Goal: Transaction & Acquisition: Book appointment/travel/reservation

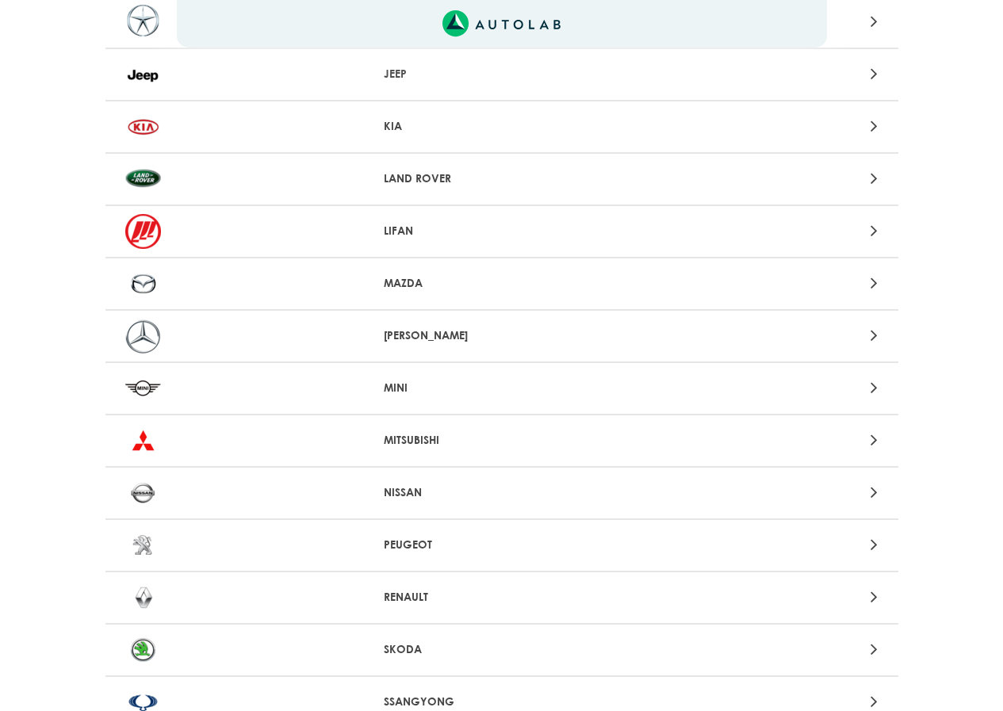
scroll to position [1110, 0]
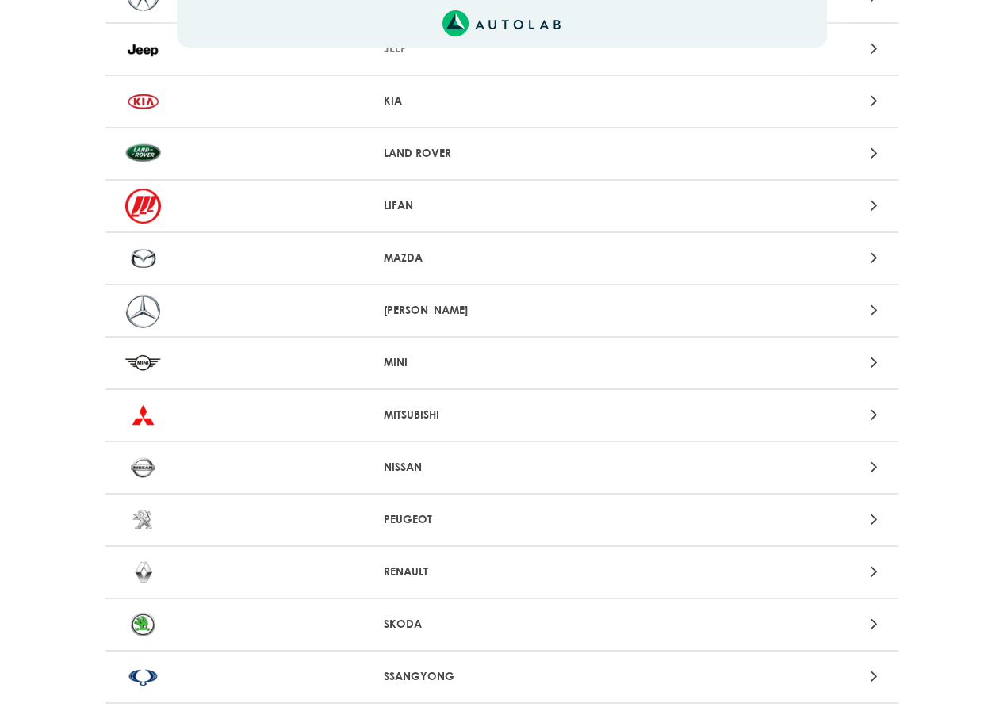
click at [404, 95] on p "KIA" at bounding box center [501, 101] width 235 height 17
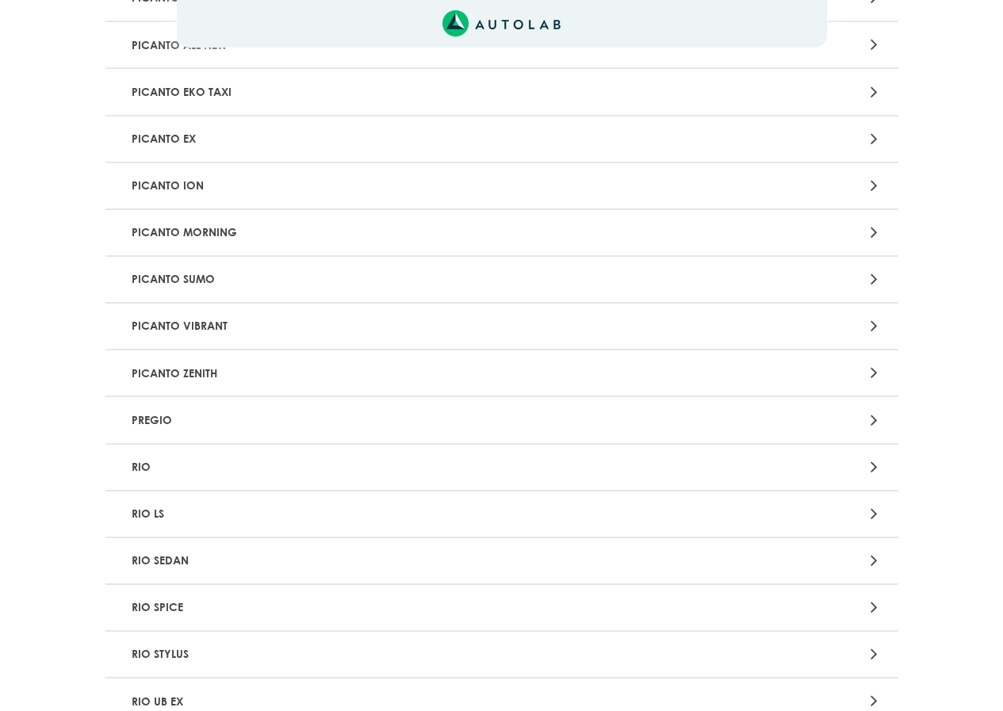
scroll to position [1665, 0]
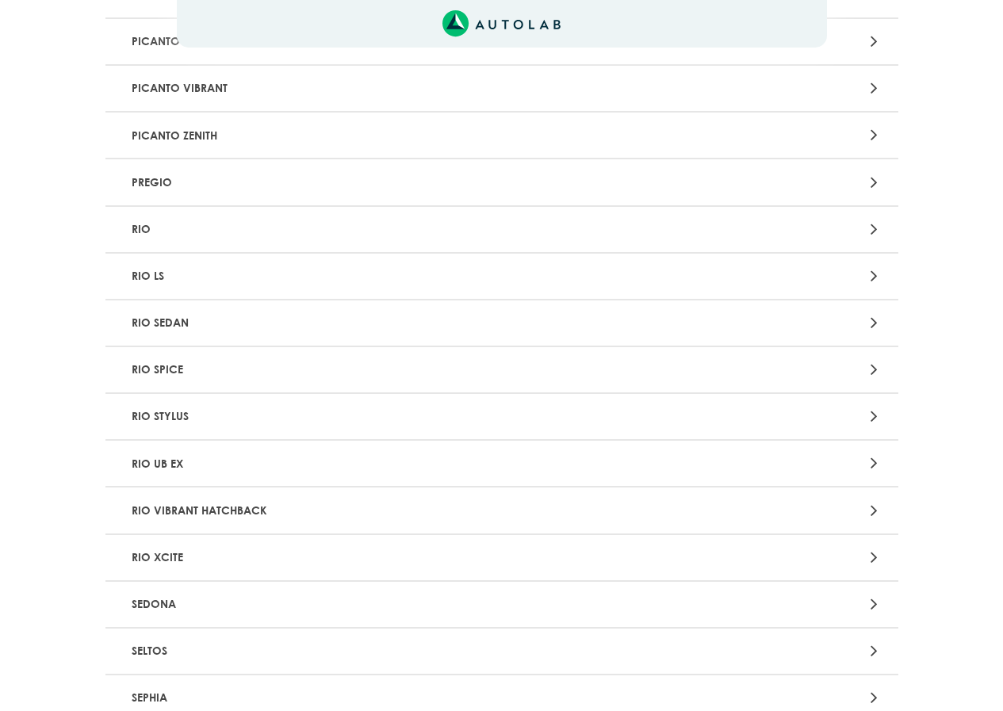
click at [402, 466] on p "RIO UB EX" at bounding box center [372, 463] width 494 height 29
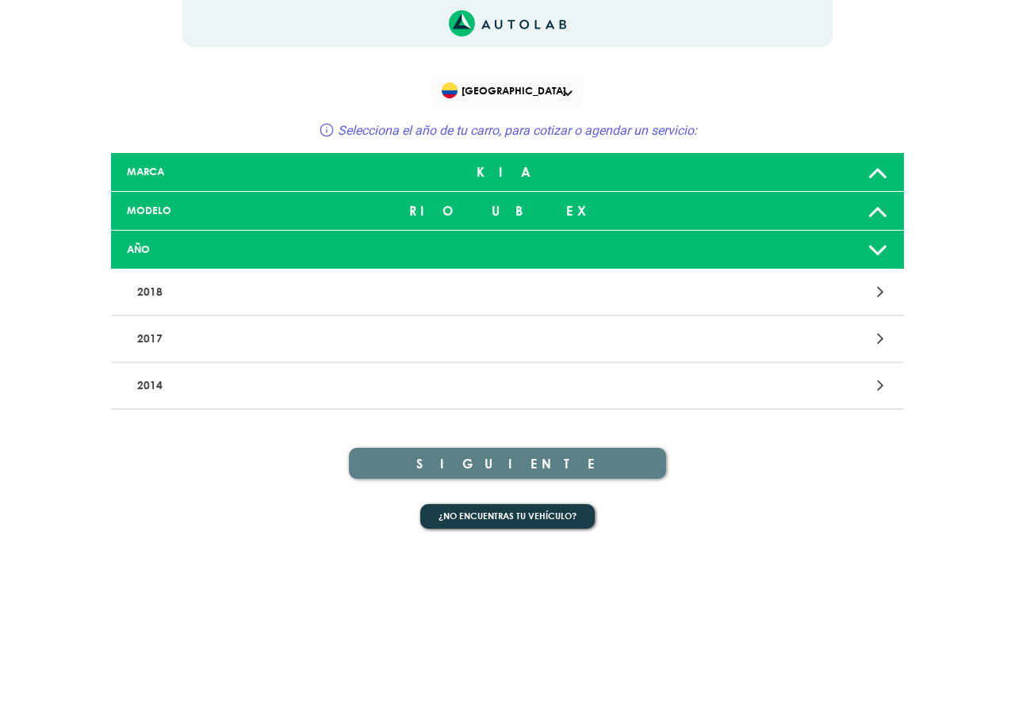
click at [580, 334] on p "2017" at bounding box center [378, 338] width 494 height 29
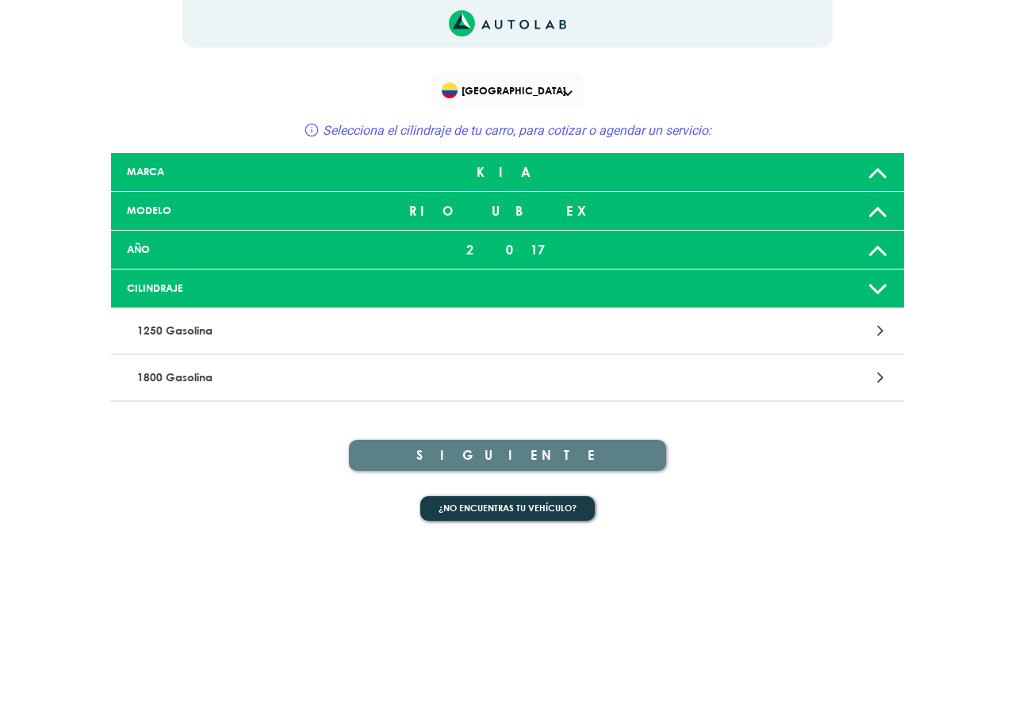
click at [335, 334] on p "1250 Gasolina" at bounding box center [378, 330] width 494 height 29
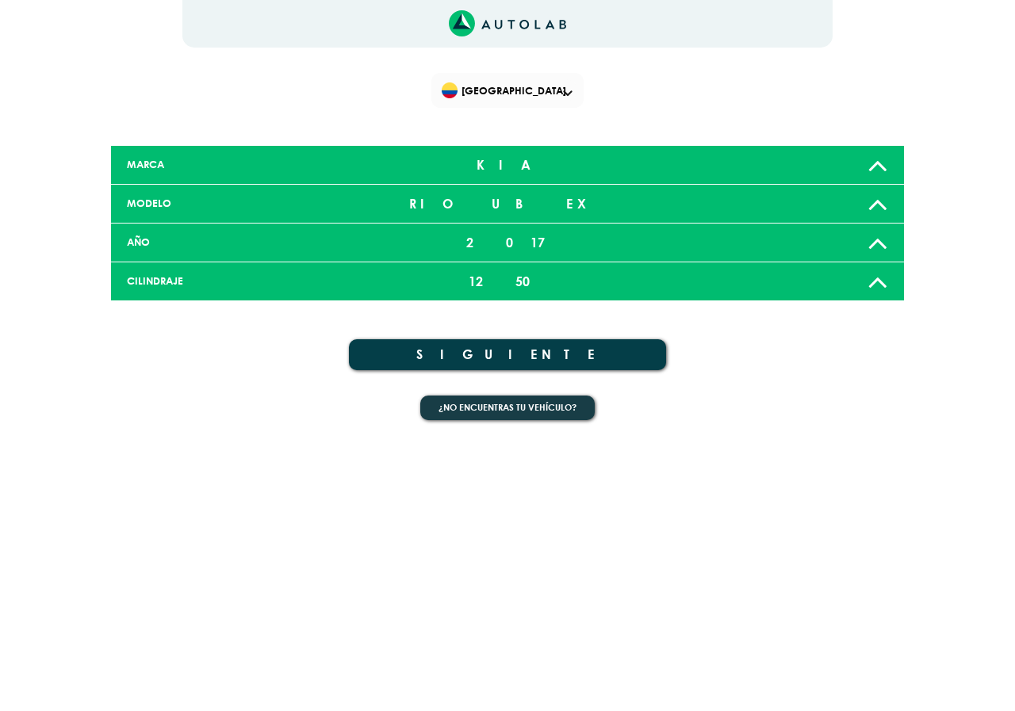
click at [529, 346] on button "SIGUIENTE" at bounding box center [507, 354] width 317 height 31
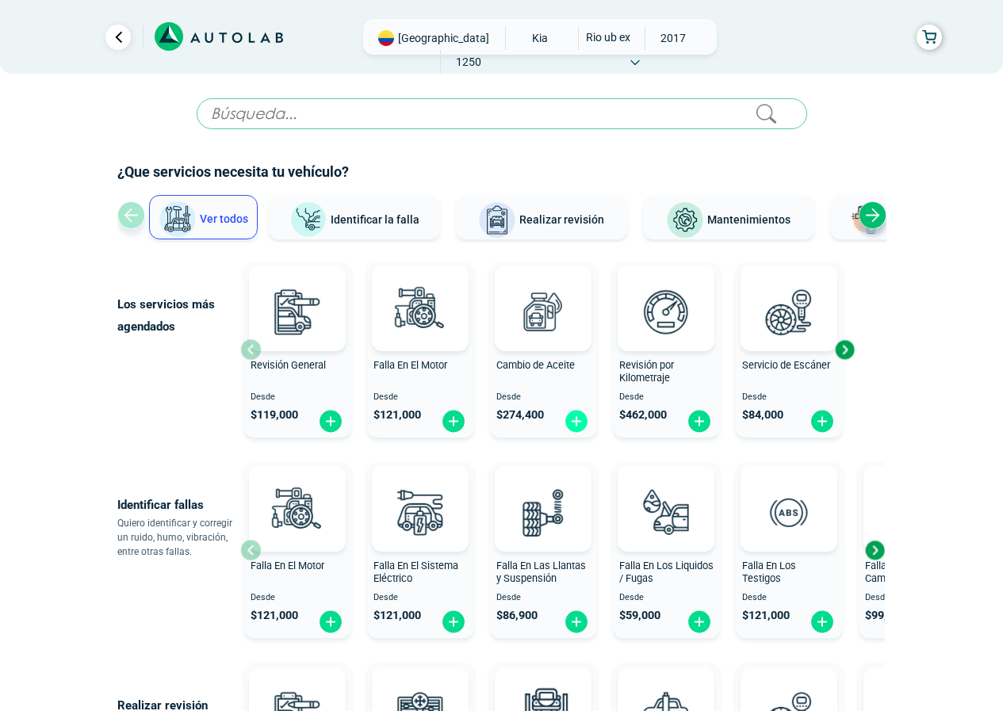
click at [579, 424] on img at bounding box center [576, 421] width 25 height 25
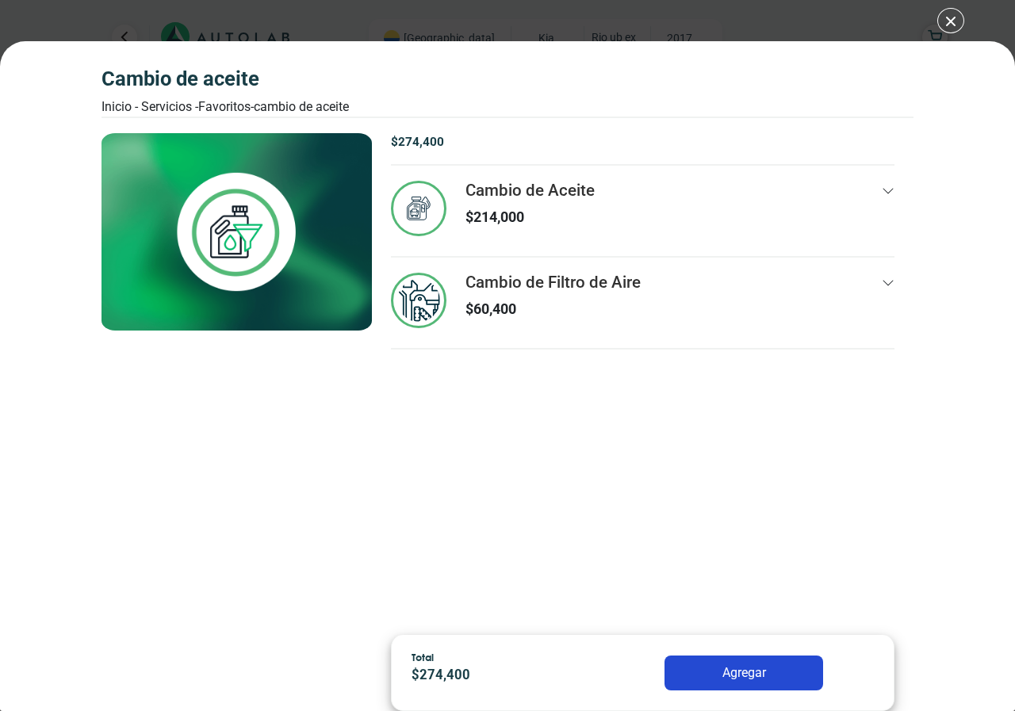
click at [418, 212] on img at bounding box center [418, 208] width 55 height 55
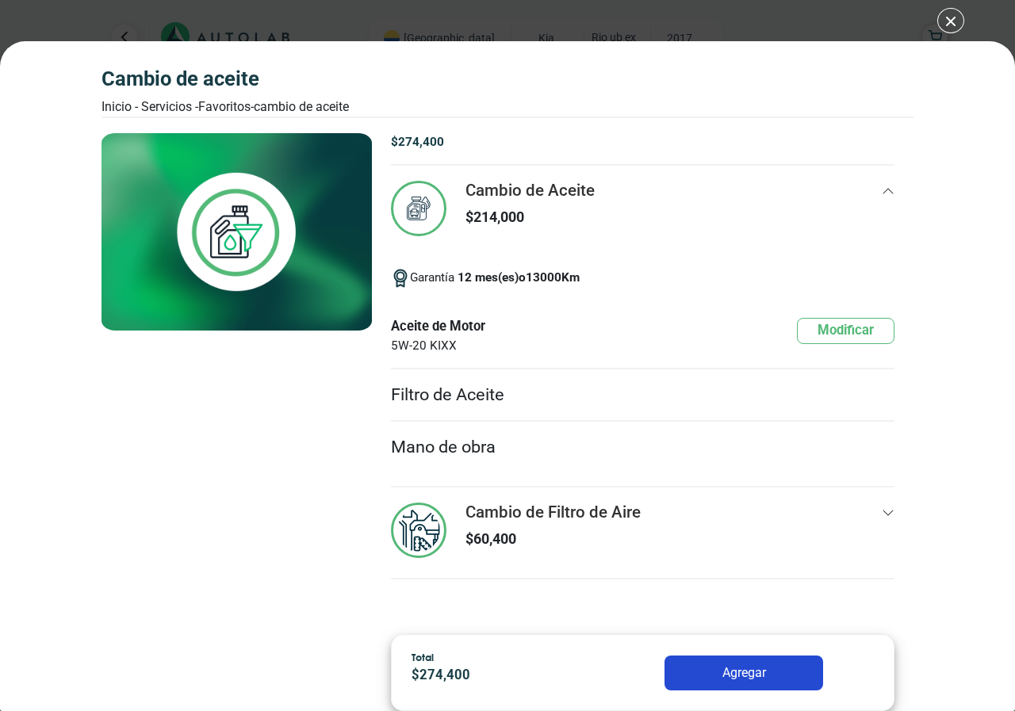
click at [427, 350] on span "5W-20 KIXX" at bounding box center [438, 346] width 94 height 18
click at [462, 342] on span "5W-20 KIXX" at bounding box center [438, 346] width 94 height 18
drag, startPoint x: 446, startPoint y: 346, endPoint x: 396, endPoint y: 349, distance: 50.0
click at [444, 346] on span "5W-20 KIXX" at bounding box center [438, 346] width 94 height 18
click at [395, 349] on span "5W-20 KIXX" at bounding box center [438, 346] width 94 height 18
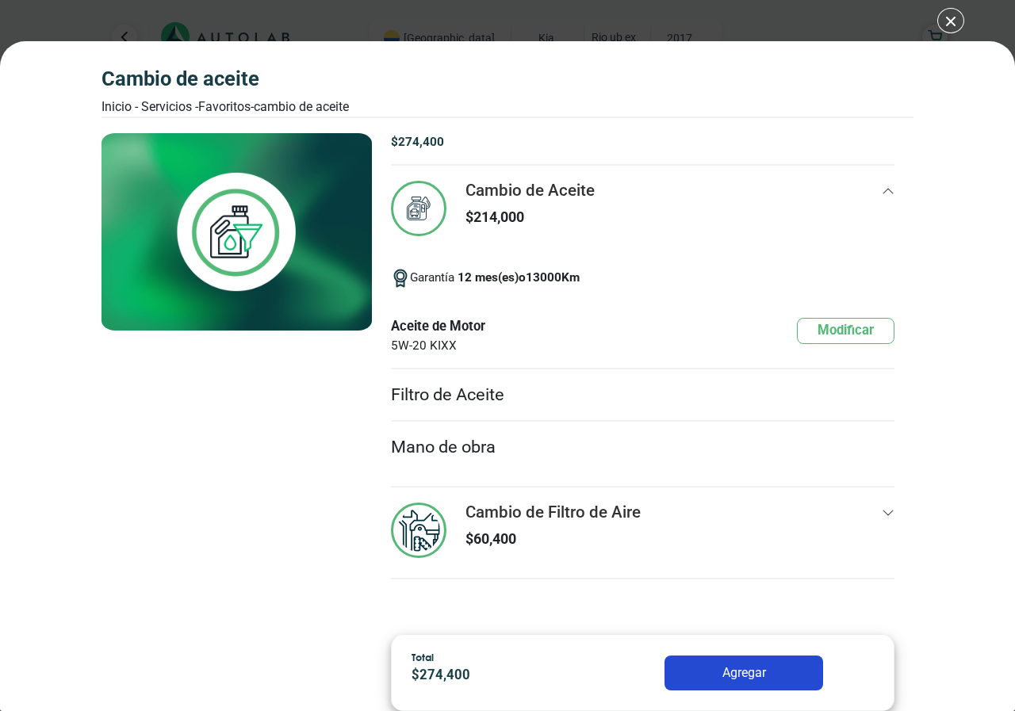
click at [458, 355] on li "Aceite de Motor 5W-20 KIXX Modificar" at bounding box center [642, 335] width 503 height 70
click at [415, 392] on li "Filtro de Aceite" at bounding box center [642, 395] width 503 height 53
drag, startPoint x: 483, startPoint y: 397, endPoint x: 727, endPoint y: 392, distance: 244.2
click at [486, 396] on li "Filtro de Aceite" at bounding box center [642, 395] width 503 height 53
click at [477, 450] on li "Mano de obra" at bounding box center [642, 448] width 503 height 52
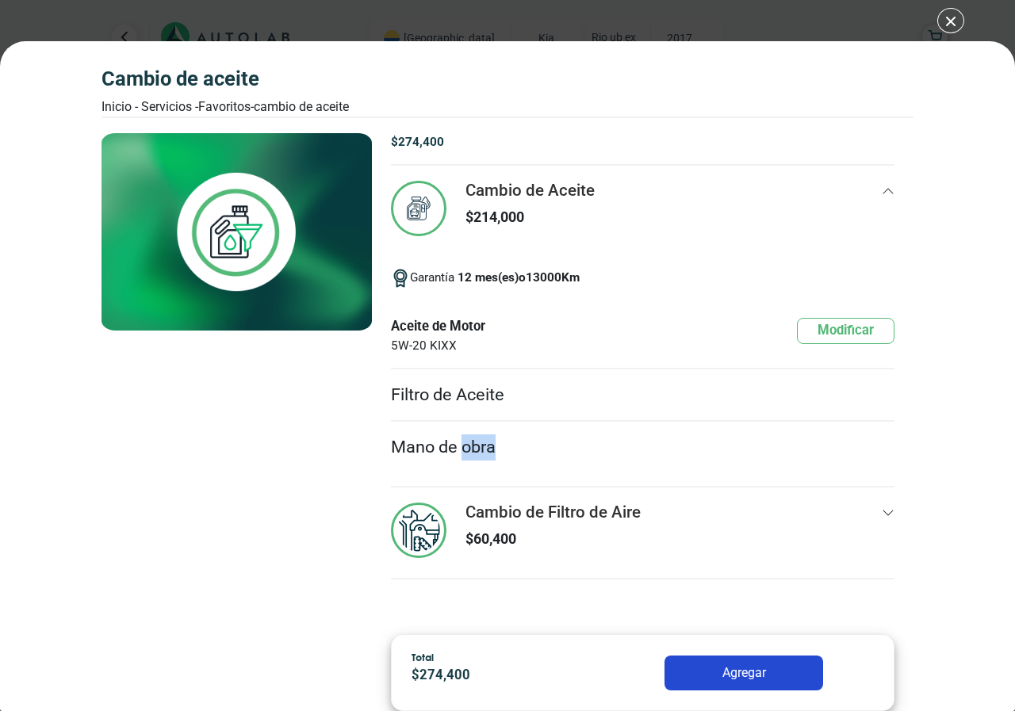
click at [477, 450] on li "Mano de obra" at bounding box center [642, 448] width 503 height 52
click at [715, 288] on div "Garantía 12 mes(es) o 13000 Km" at bounding box center [642, 278] width 503 height 44
click at [886, 188] on icon at bounding box center [888, 191] width 13 height 13
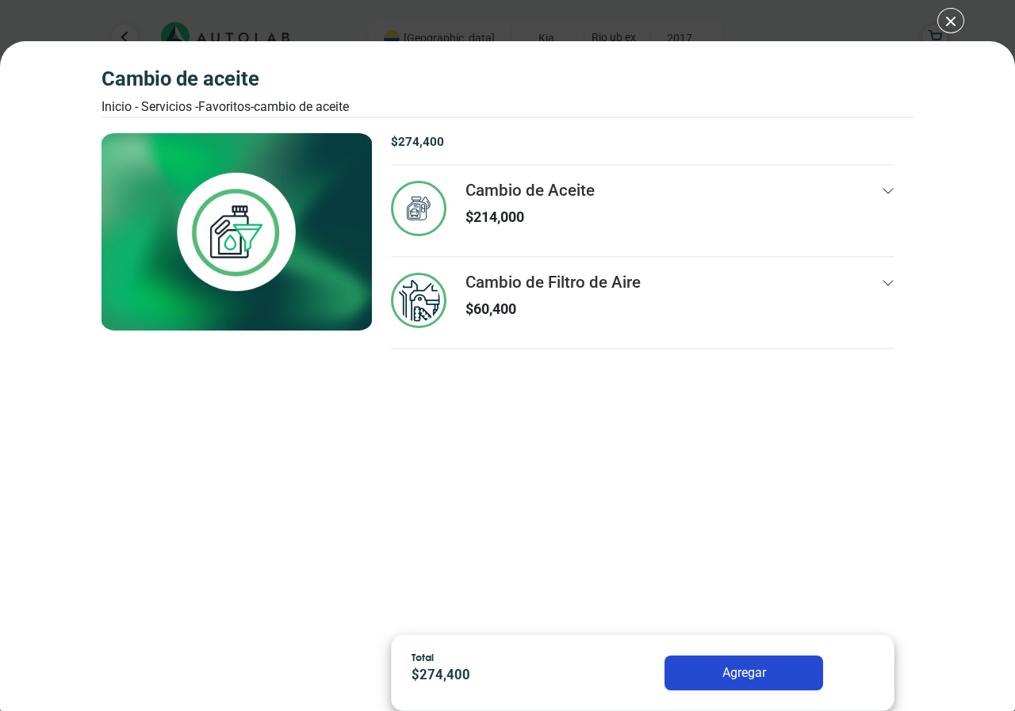
click at [736, 672] on button "Agregar" at bounding box center [743, 673] width 159 height 35
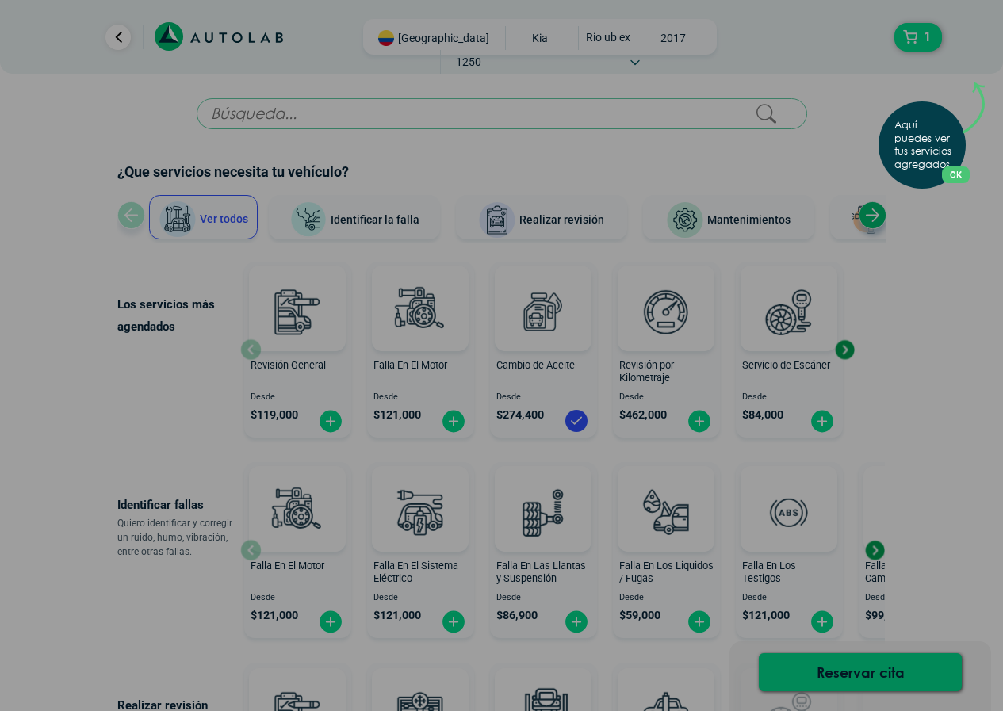
click at [966, 172] on button "OK" at bounding box center [956, 174] width 28 height 17
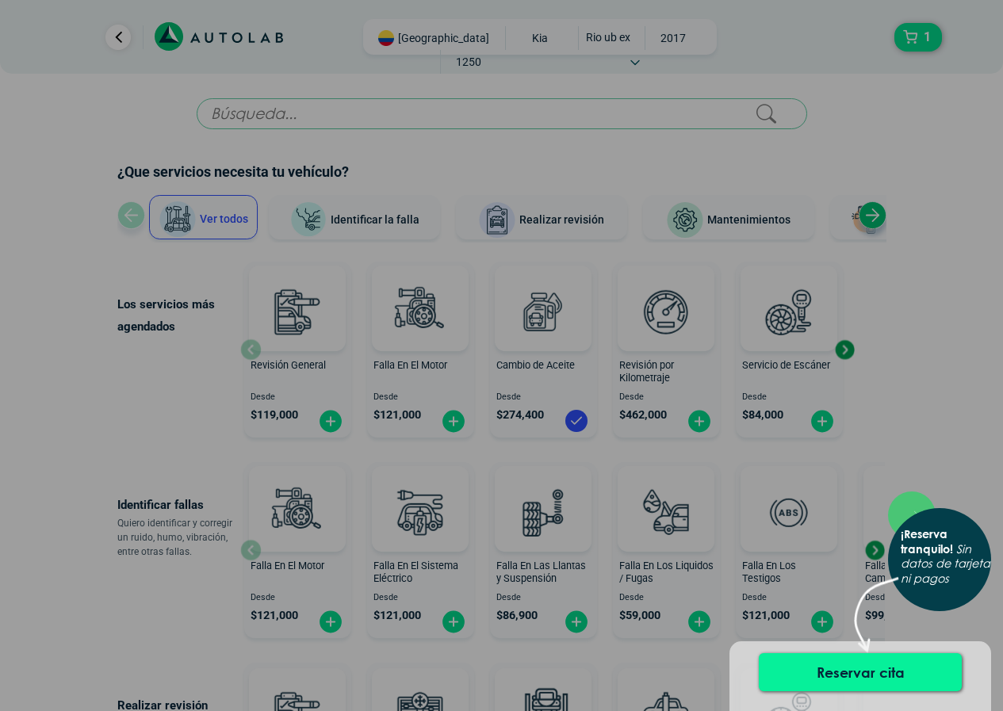
click at [920, 681] on button "Reservar cita" at bounding box center [860, 672] width 203 height 38
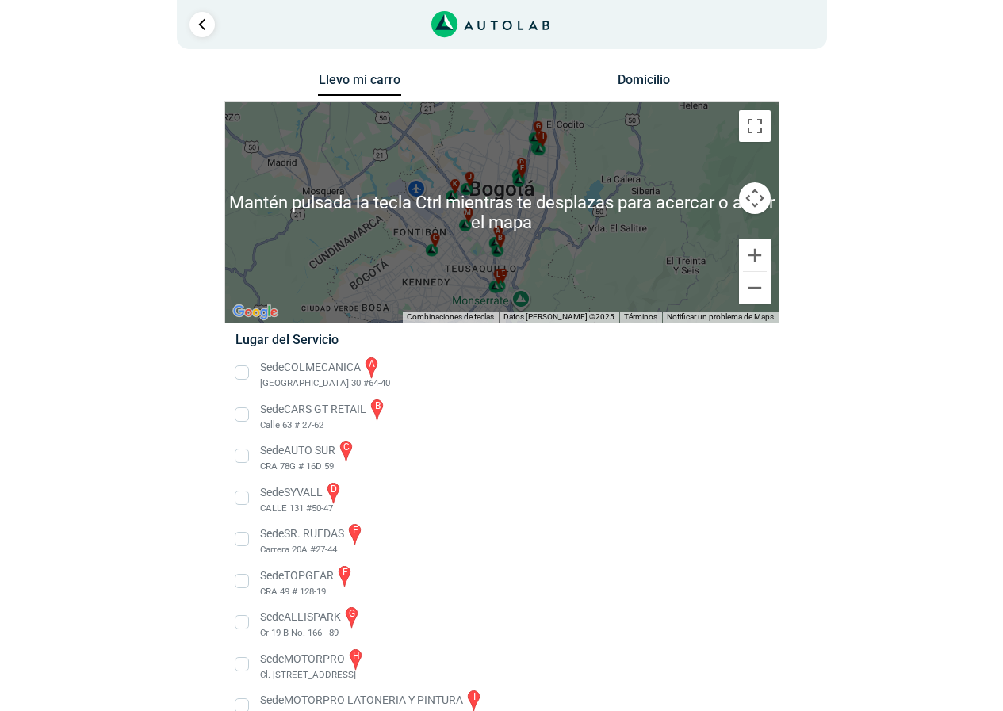
scroll to position [79, 0]
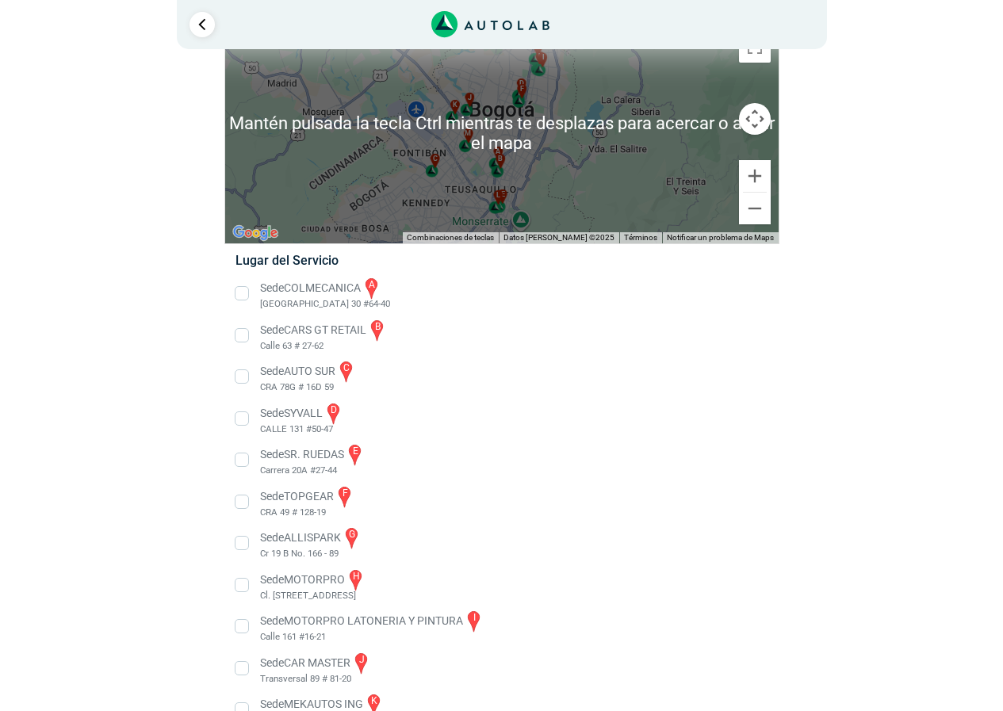
click at [652, 468] on li "Sede SR. RUEDAS e Carrera 20A #27-44" at bounding box center [502, 460] width 556 height 36
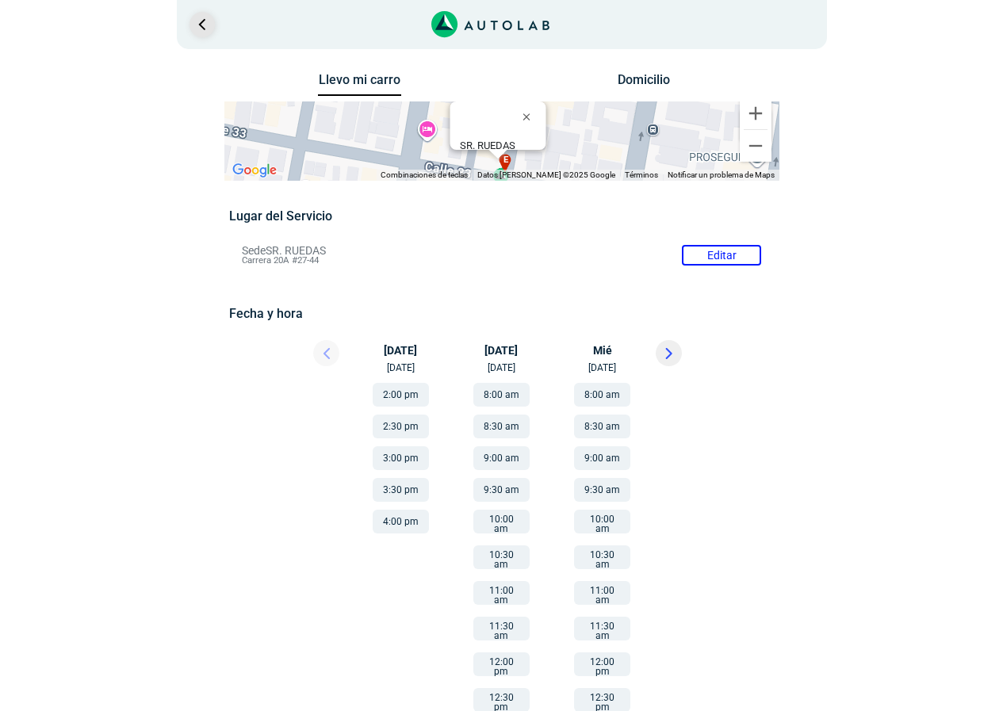
click at [205, 21] on link "Ir al paso anterior" at bounding box center [201, 24] width 25 height 25
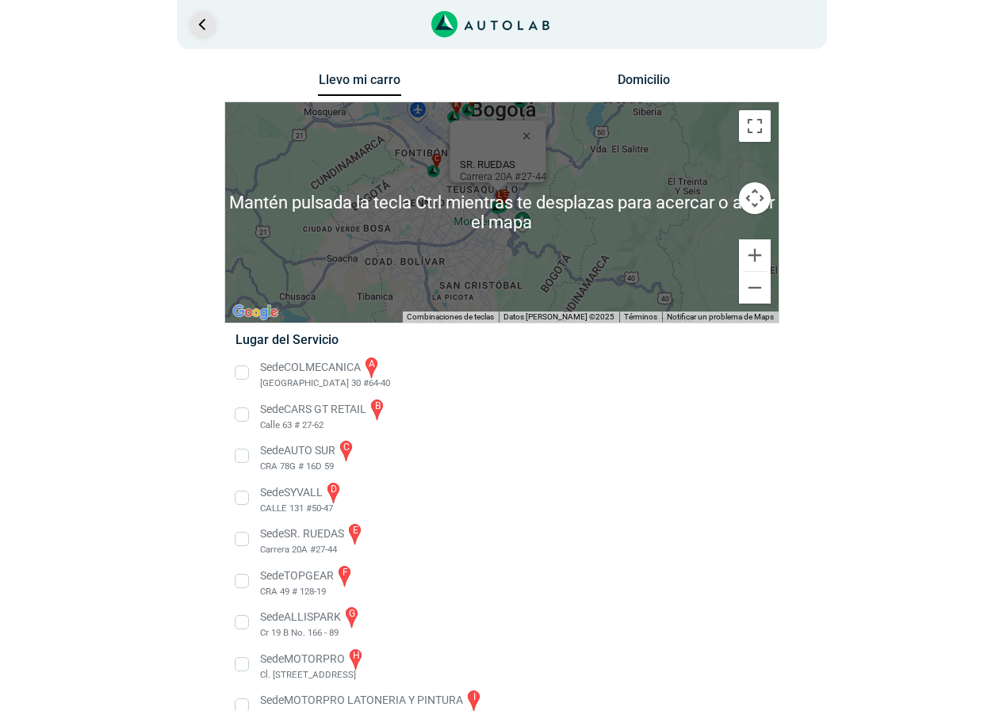
click at [208, 36] on link "Ir al paso anterior" at bounding box center [201, 24] width 25 height 25
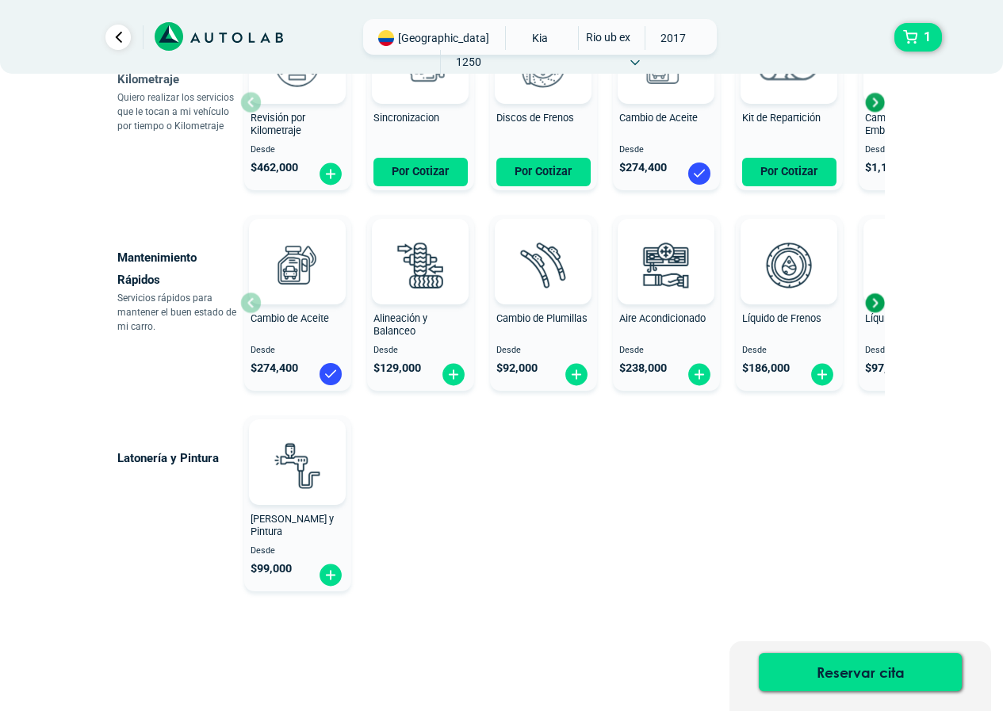
scroll to position [874, 0]
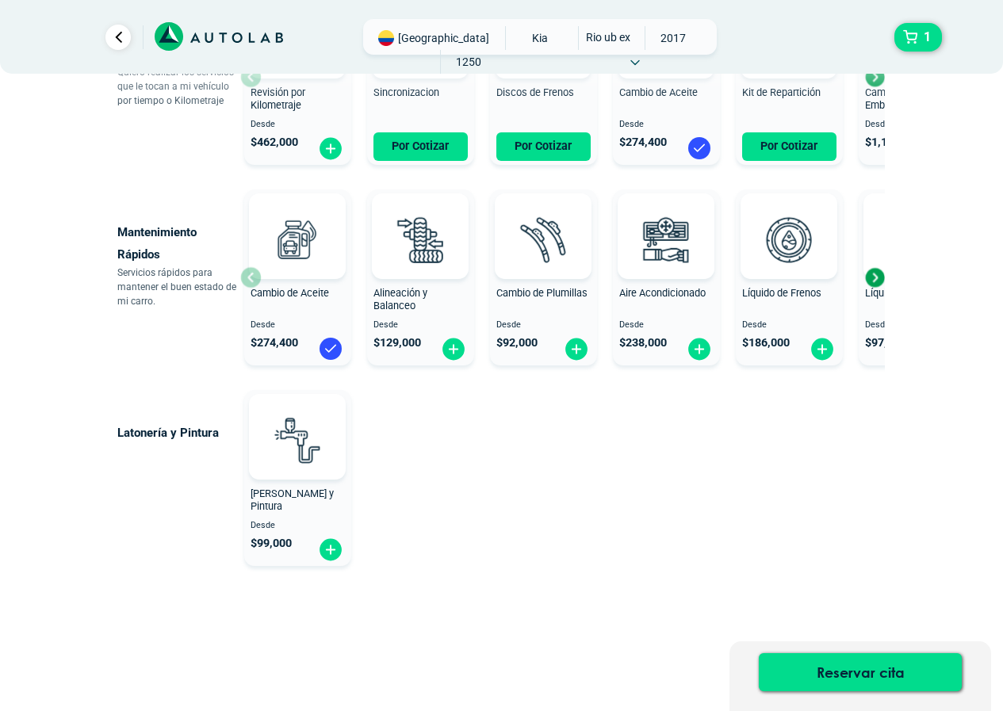
click at [325, 492] on span "[PERSON_NAME] y Pintura" at bounding box center [292, 500] width 83 height 25
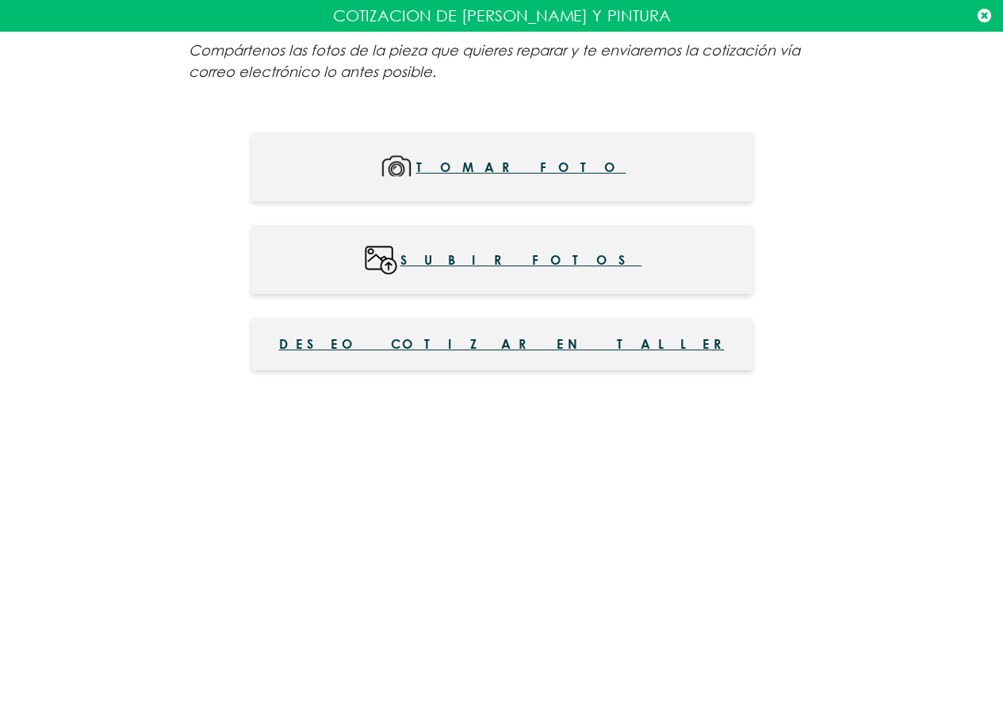
scroll to position [716, 0]
click at [989, 11] on icon at bounding box center [984, 16] width 13 height 16
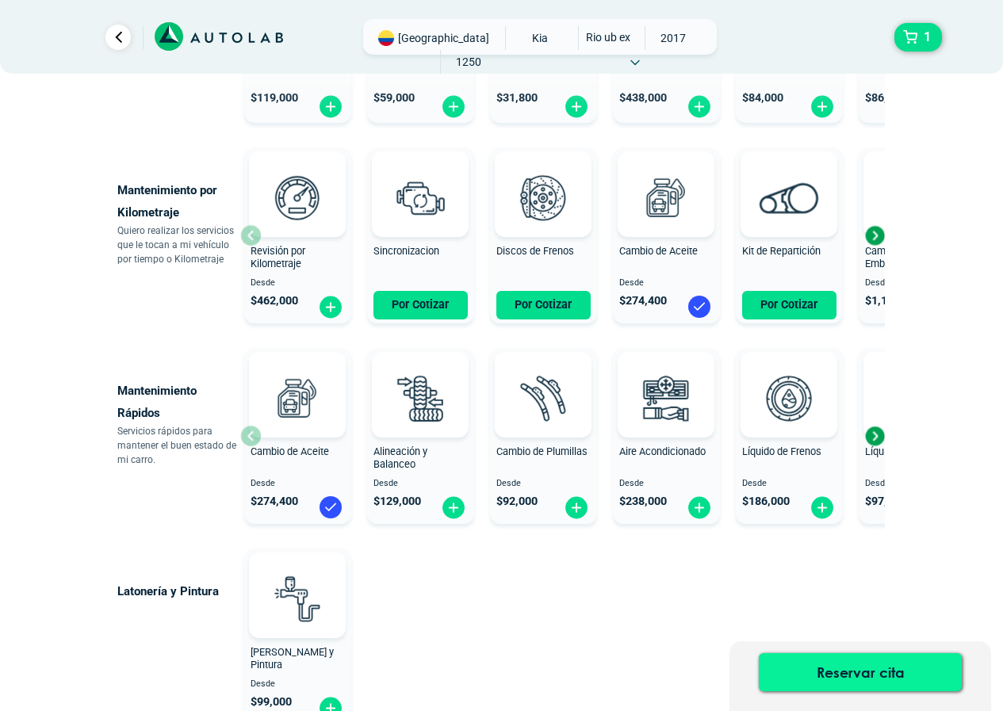
click at [867, 673] on button "Reservar cita" at bounding box center [860, 672] width 203 height 38
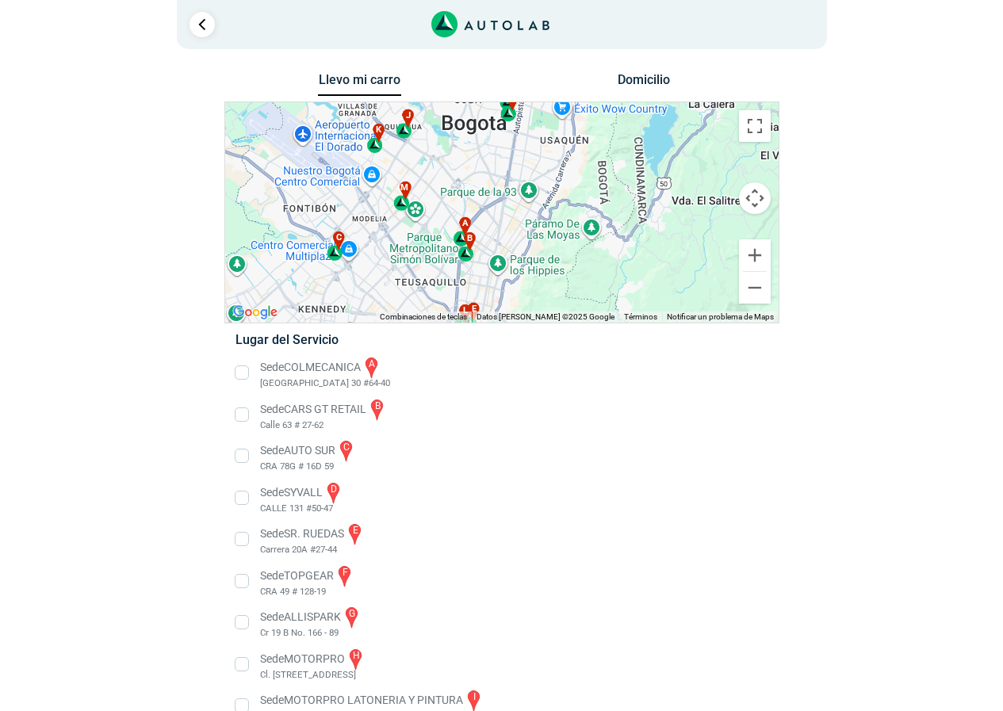
drag, startPoint x: 591, startPoint y: 247, endPoint x: 652, endPoint y: 240, distance: 61.5
click at [652, 240] on div "a b c d e f g" at bounding box center [501, 212] width 553 height 220
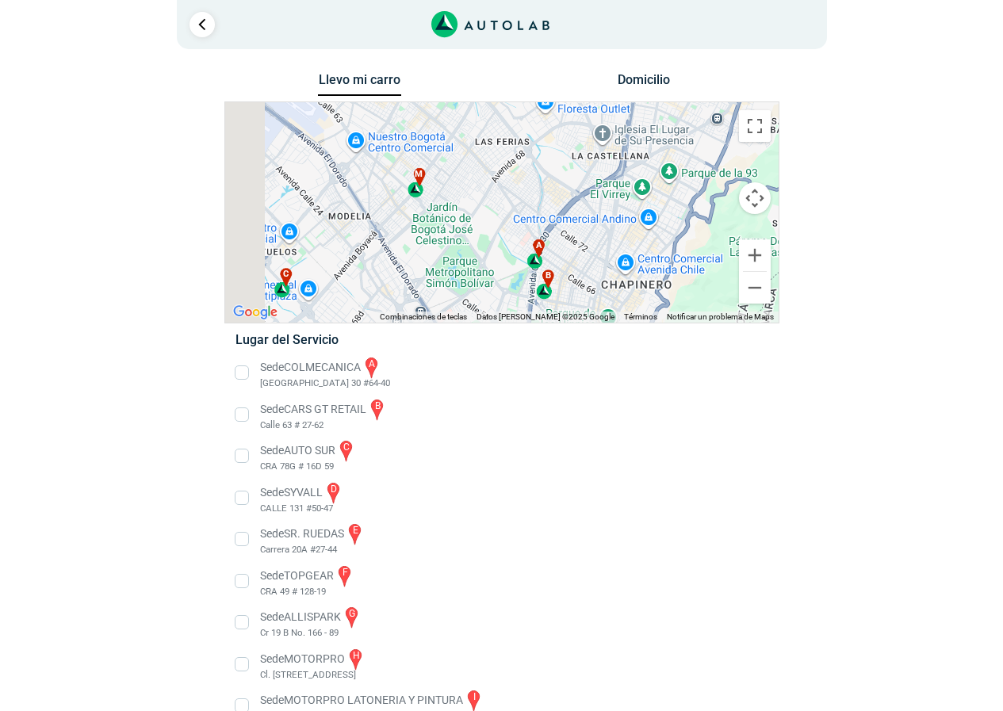
drag, startPoint x: 366, startPoint y: 216, endPoint x: 490, endPoint y: 224, distance: 123.9
click at [490, 224] on div "a b c d e f g" at bounding box center [501, 212] width 553 height 220
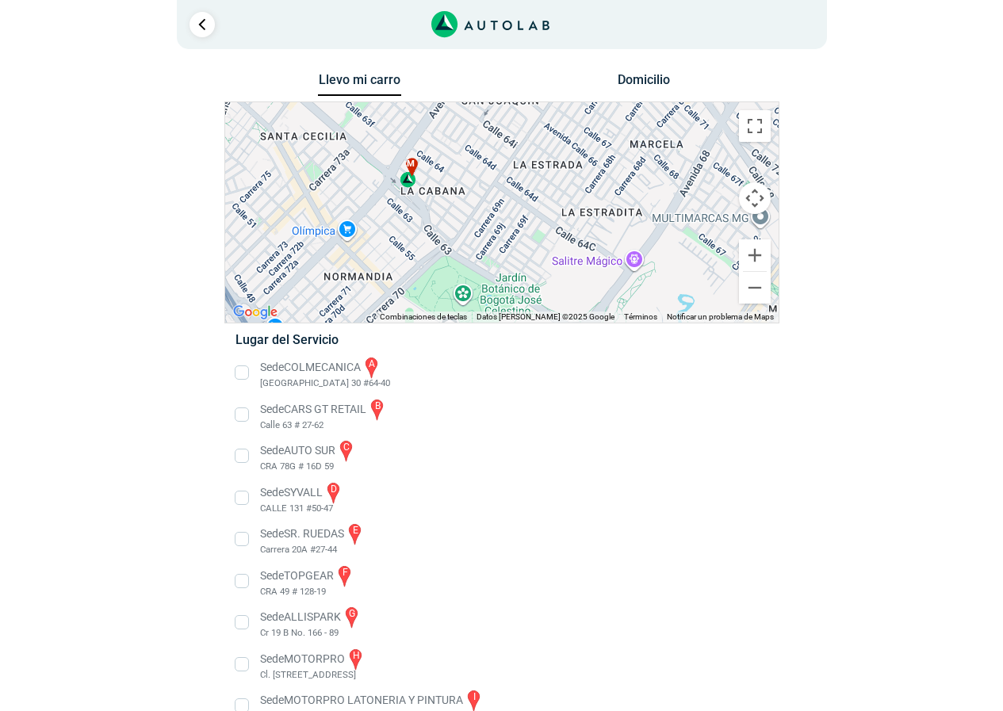
drag, startPoint x: 392, startPoint y: 183, endPoint x: 449, endPoint y: 267, distance: 101.6
click at [449, 267] on div "a b c d e f g" at bounding box center [501, 212] width 553 height 220
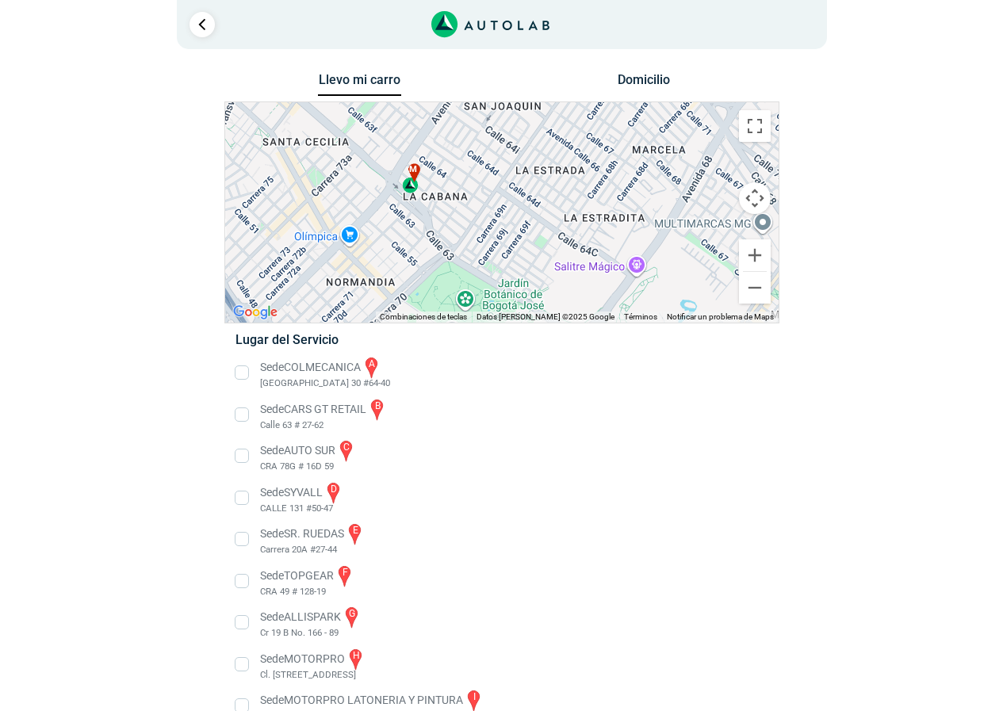
click at [411, 189] on div "m" at bounding box center [411, 178] width 18 height 30
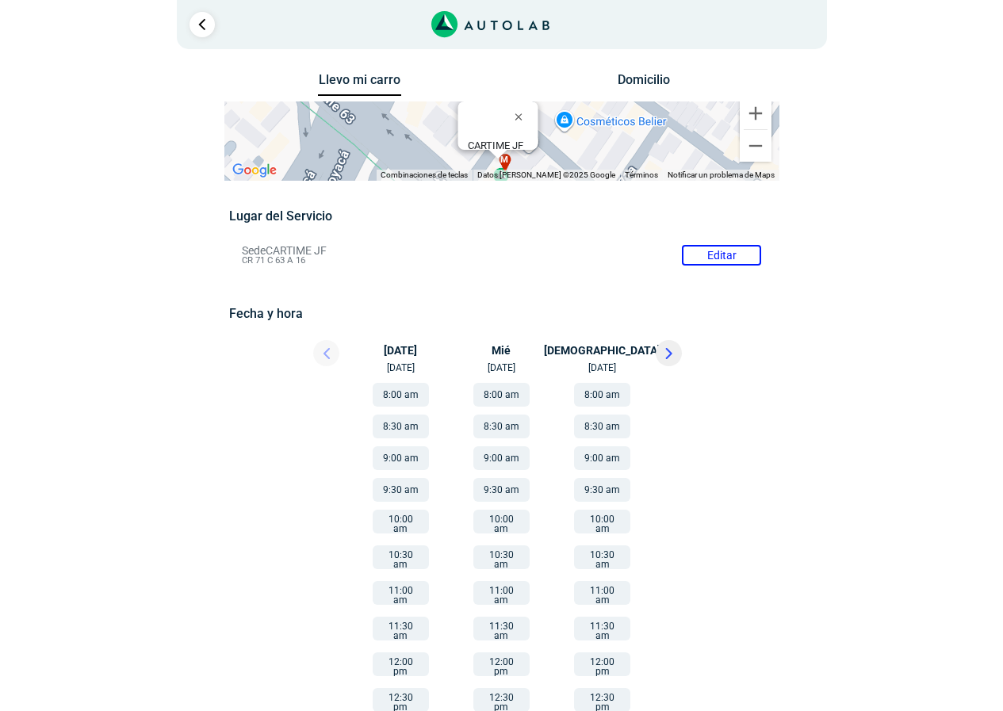
scroll to position [2, 0]
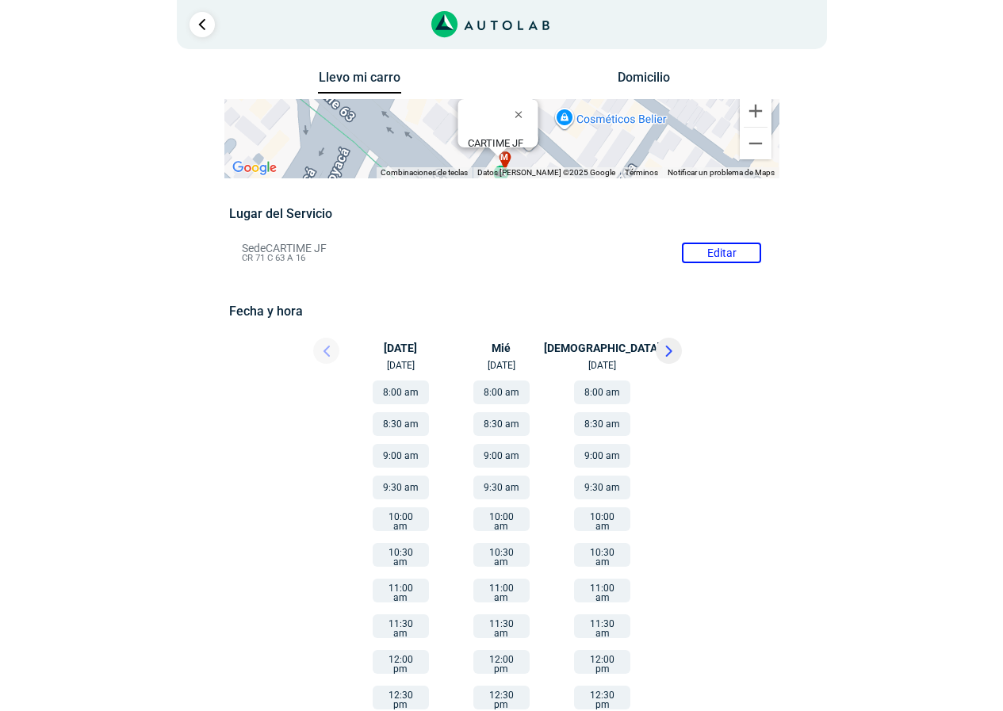
click at [509, 457] on button "9:00 am" at bounding box center [501, 456] width 56 height 24
